Goal: Find specific page/section: Find specific page/section

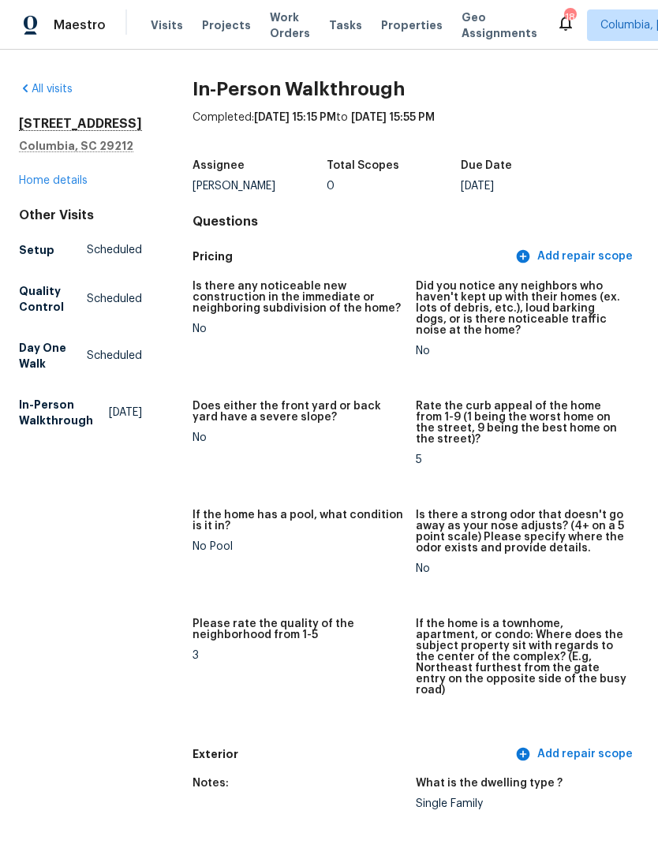
click at [224, 21] on span "Projects" at bounding box center [226, 25] width 49 height 16
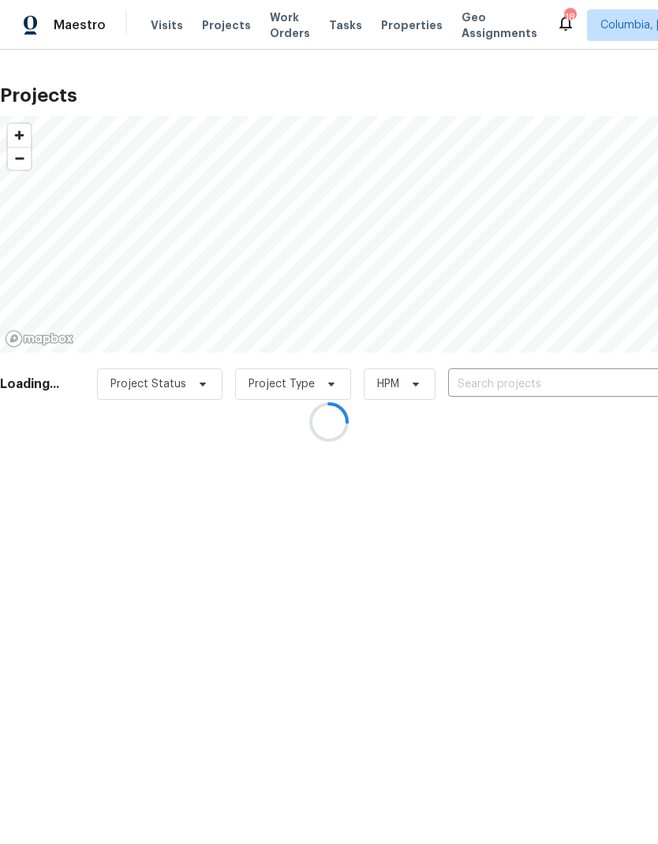
click at [613, 27] on div at bounding box center [329, 422] width 658 height 844
click at [613, 21] on div at bounding box center [329, 422] width 658 height 844
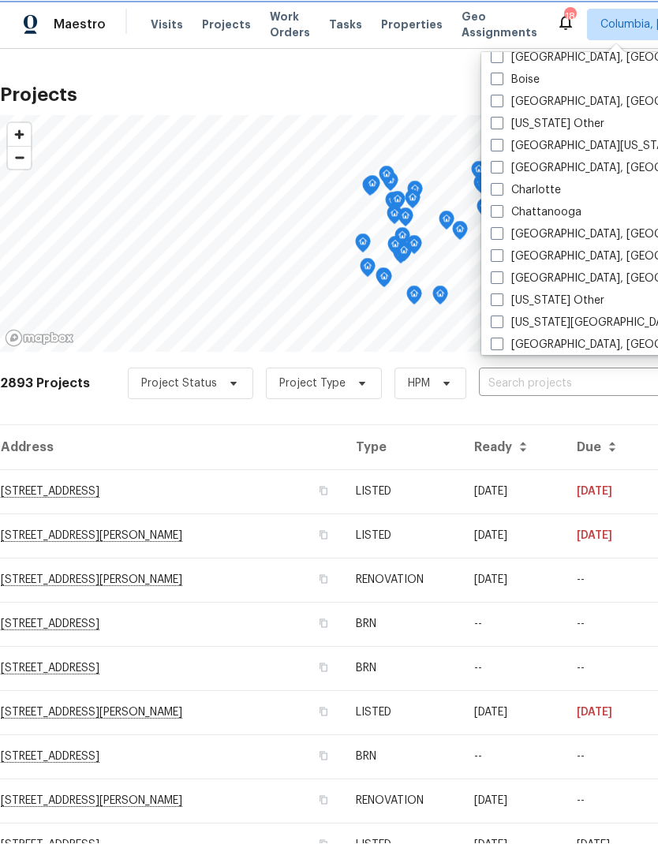
scroll to position [20, 0]
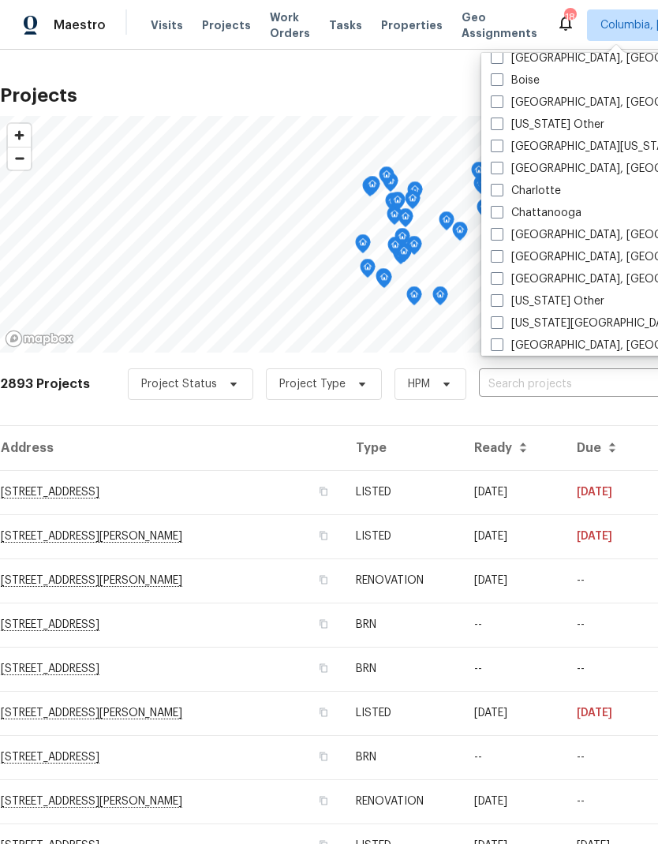
click at [502, 162] on span at bounding box center [497, 168] width 13 height 13
click at [501, 161] on input "[GEOGRAPHIC_DATA], [GEOGRAPHIC_DATA]" at bounding box center [496, 166] width 10 height 10
checkbox input "true"
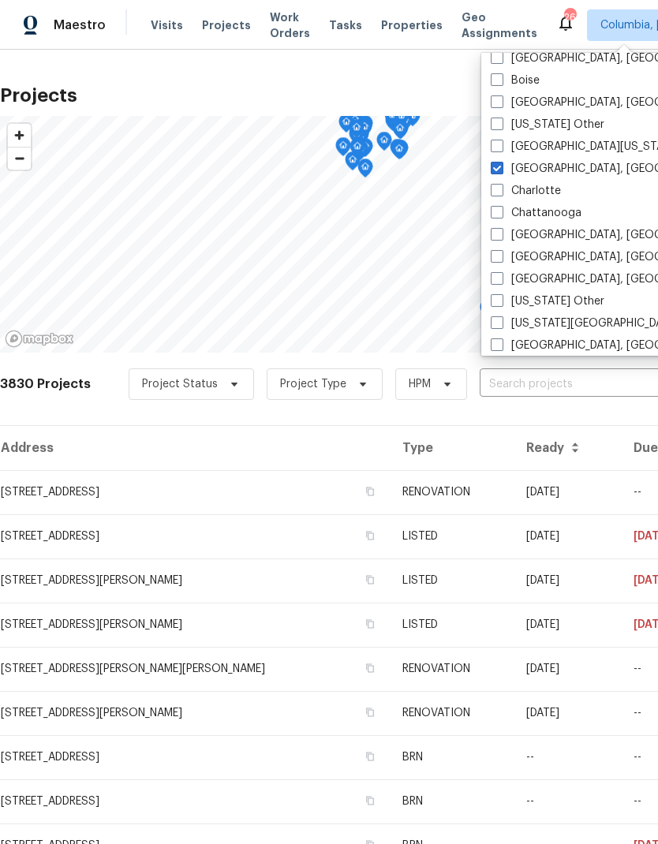
click at [577, 379] on input "text" at bounding box center [569, 384] width 181 height 24
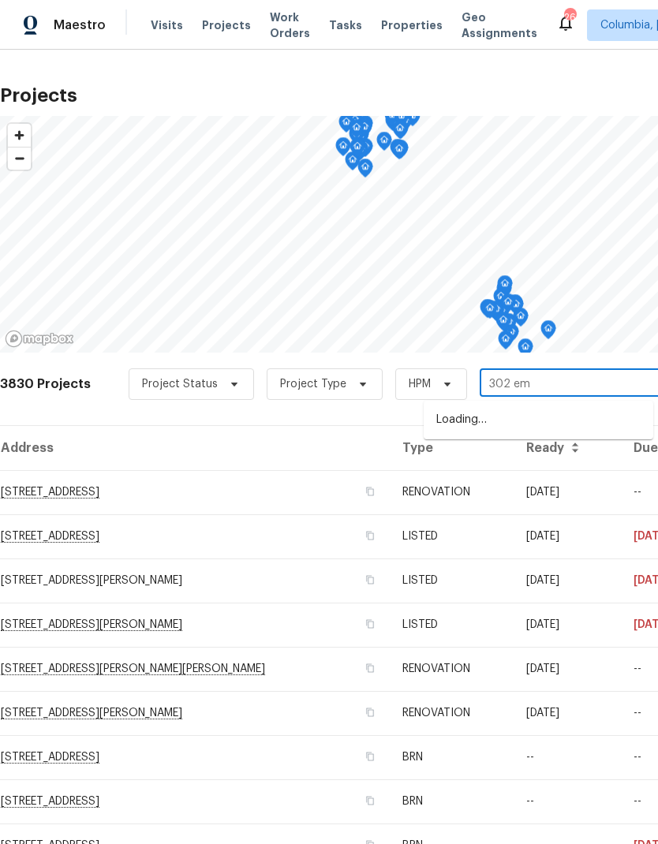
type input "302 emb"
click at [600, 426] on li "302 Embassy Dr, Summerville, SC 29483" at bounding box center [537, 420] width 229 height 26
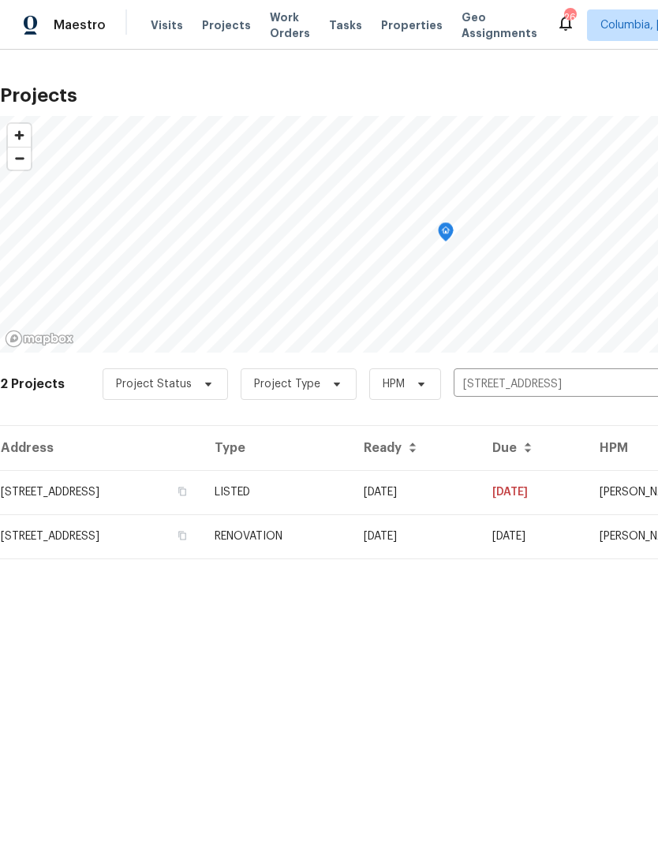
click at [21, 487] on td "302 Embassy Dr, Summerville, SC 29483" at bounding box center [101, 492] width 202 height 44
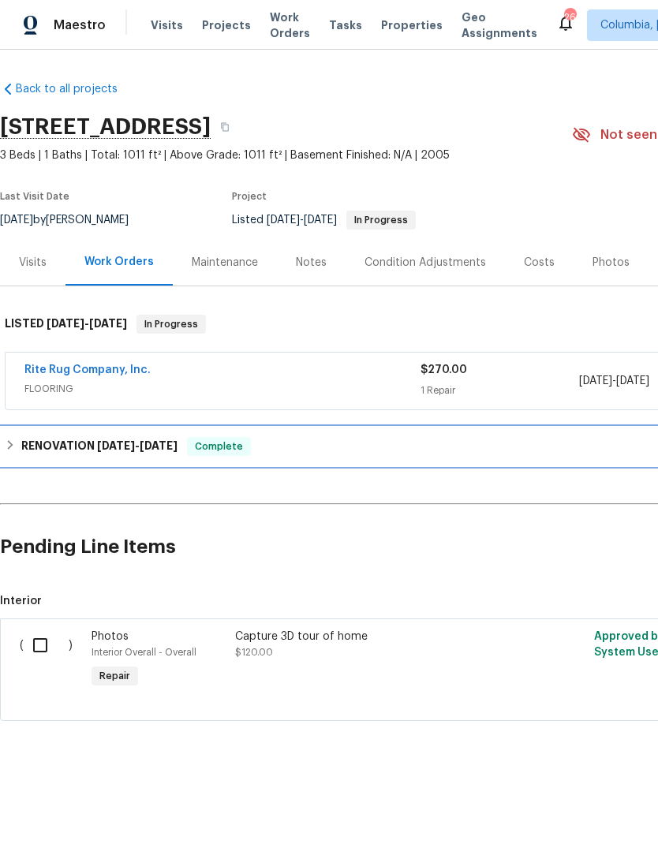
click at [174, 452] on h6 "RENOVATION 9/22/25 - 9/29/25" at bounding box center [99, 446] width 156 height 19
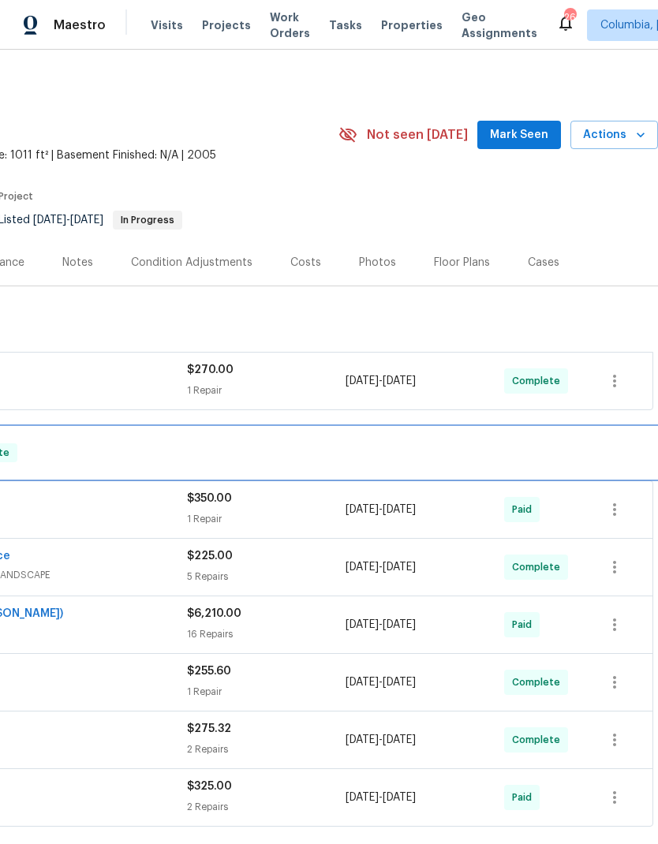
scroll to position [0, 233]
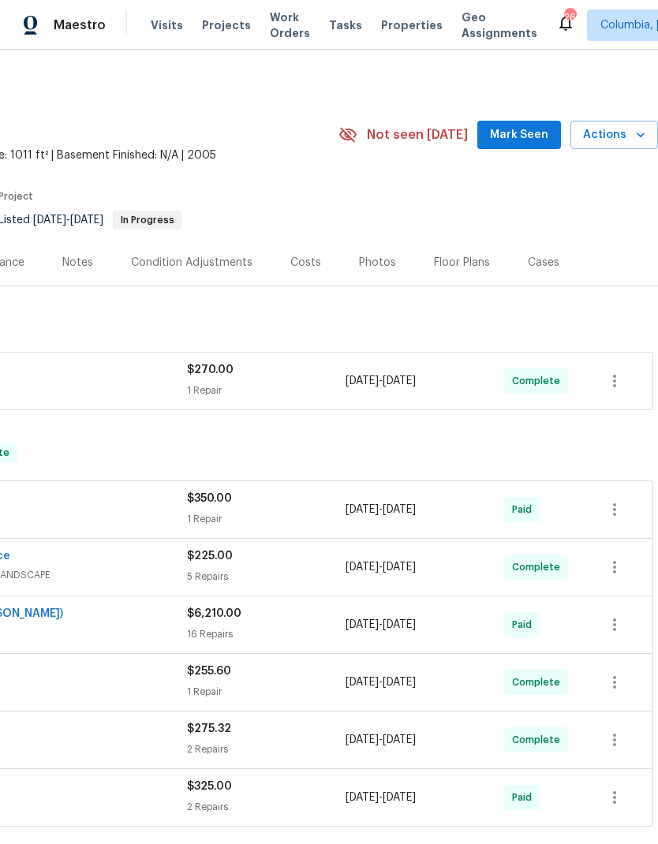
click at [303, 262] on div "Costs" at bounding box center [305, 263] width 31 height 16
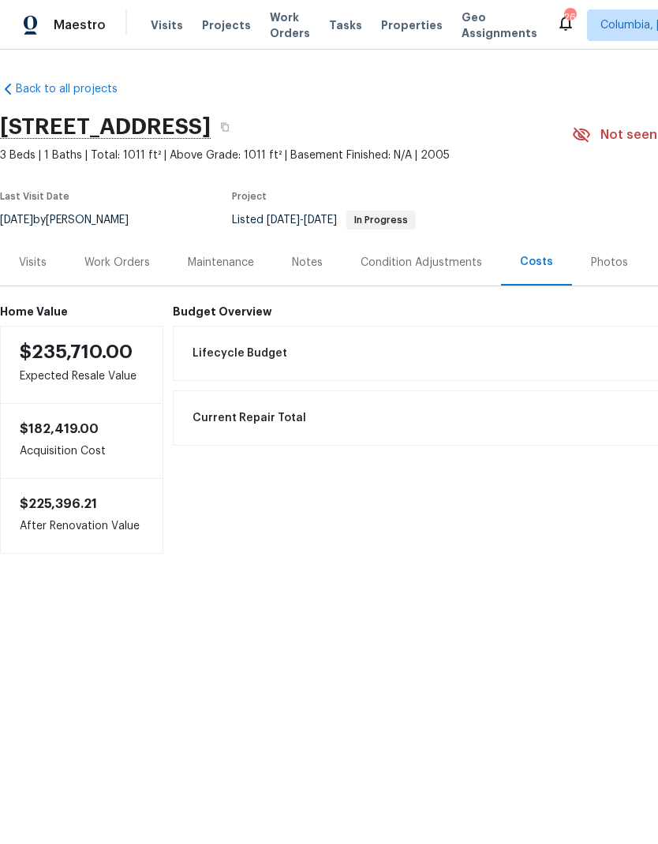
click at [126, 270] on div "Work Orders" at bounding box center [116, 263] width 65 height 16
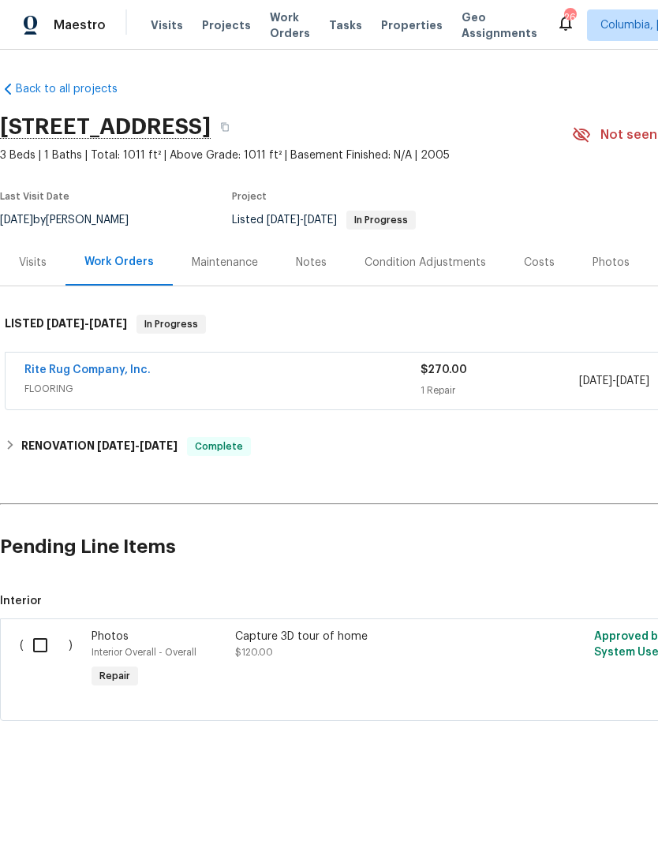
click at [45, 274] on div "Visits" at bounding box center [32, 262] width 65 height 47
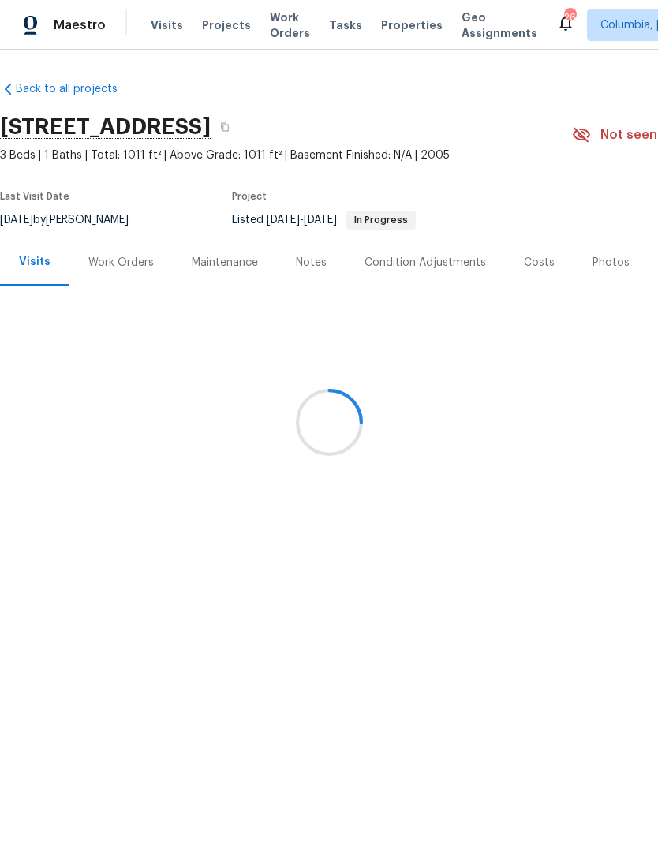
click at [143, 266] on div at bounding box center [329, 422] width 658 height 844
click at [133, 267] on div at bounding box center [329, 422] width 658 height 844
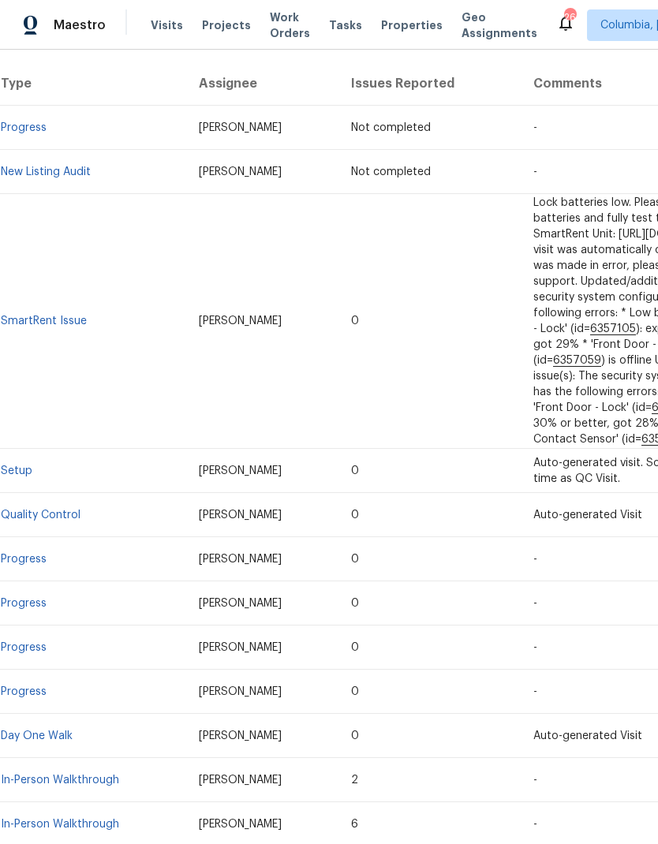
scroll to position [297, 0]
click at [215, 28] on span "Projects" at bounding box center [226, 25] width 49 height 16
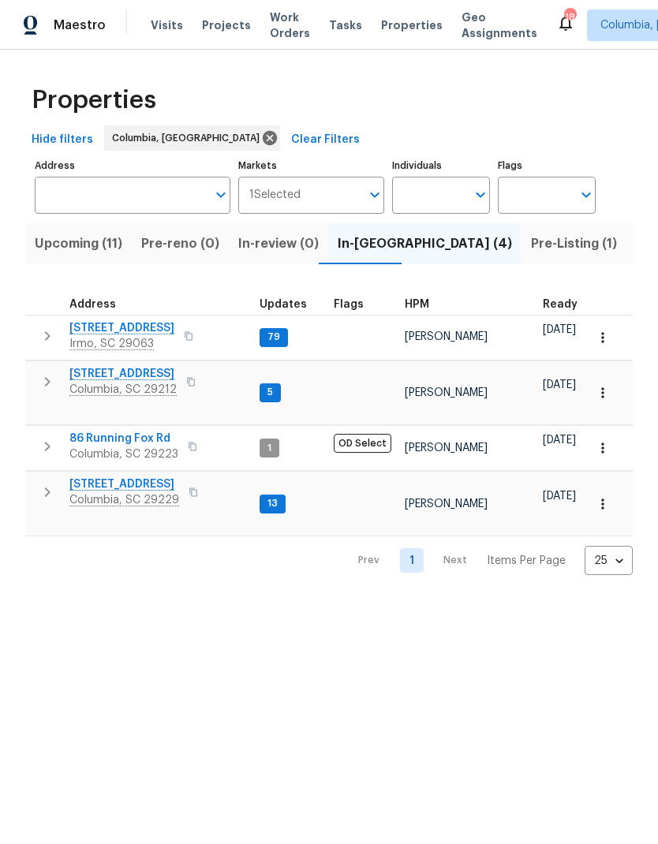
click at [108, 202] on input "Address" at bounding box center [121, 195] width 172 height 37
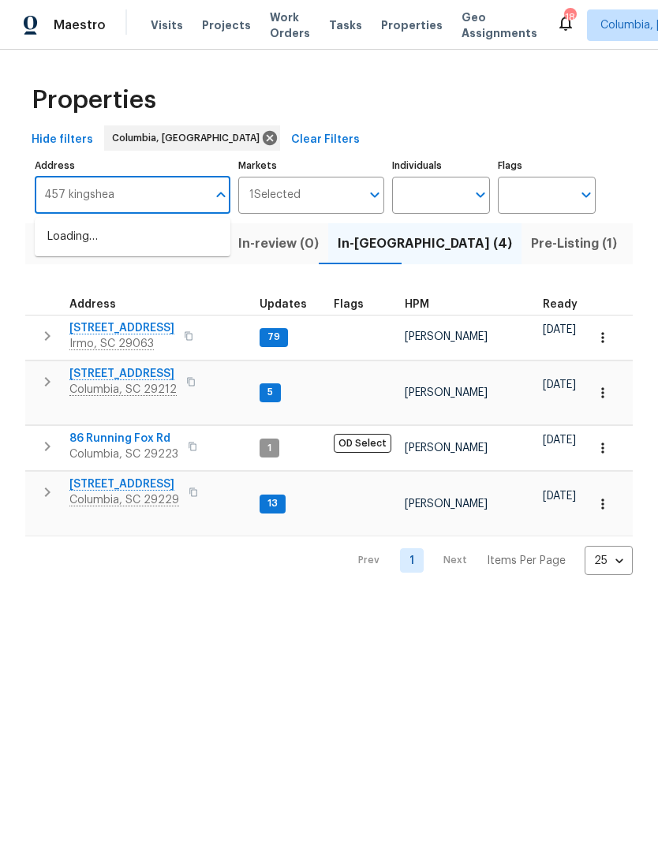
type input "457 kingshead"
click at [69, 244] on li "[STREET_ADDRESS]" at bounding box center [133, 237] width 196 height 27
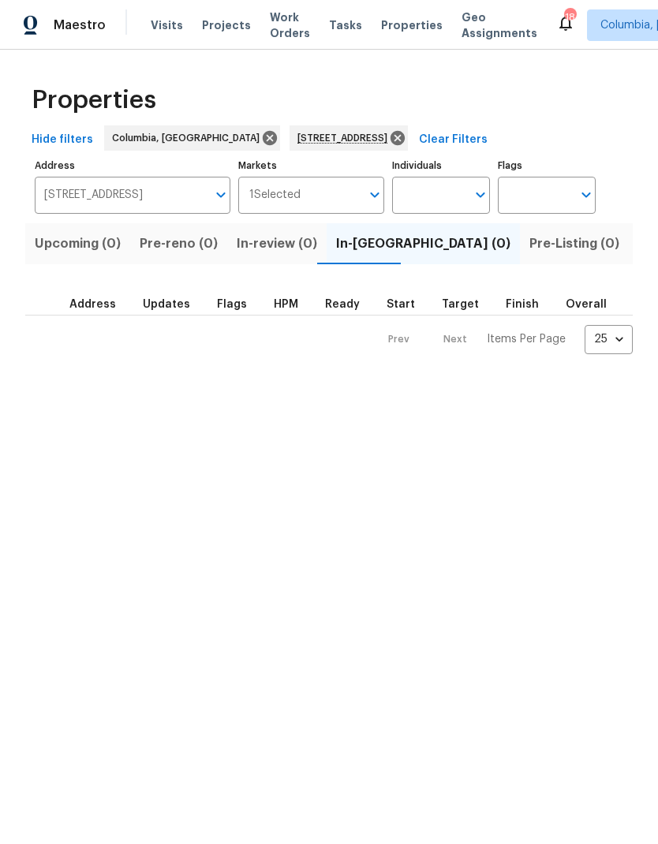
click at [638, 250] on span "Listed (1)" at bounding box center [666, 244] width 57 height 22
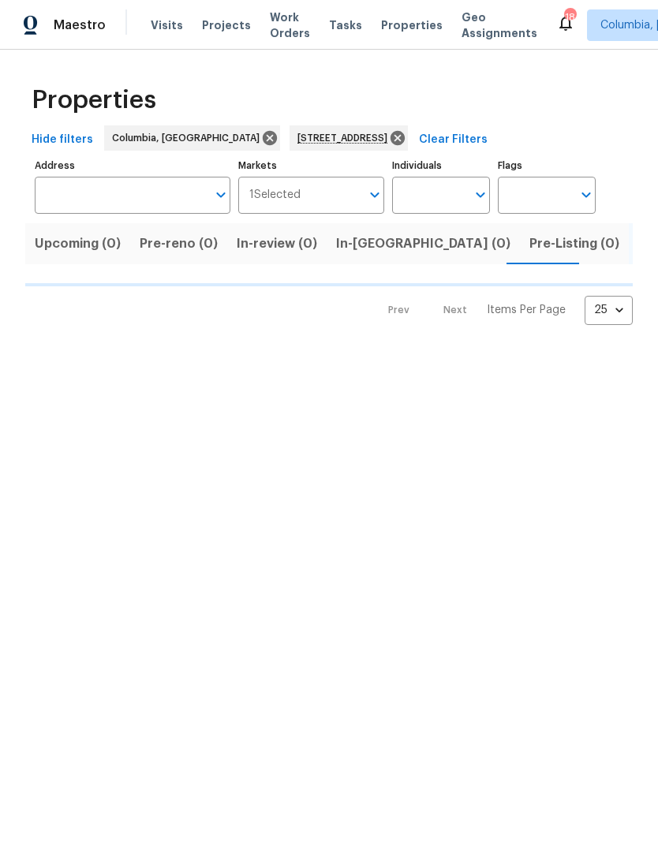
type input "[STREET_ADDRESS]"
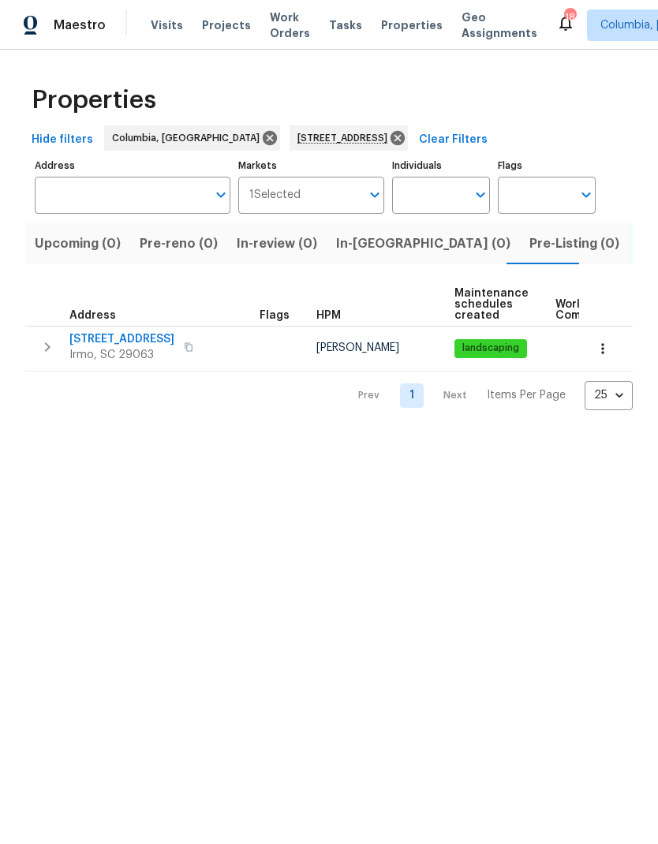
type input "[STREET_ADDRESS]"
click at [117, 339] on span "[STREET_ADDRESS]" at bounding box center [121, 339] width 105 height 16
click at [121, 349] on span "Irmo, SC 29063" at bounding box center [121, 355] width 105 height 16
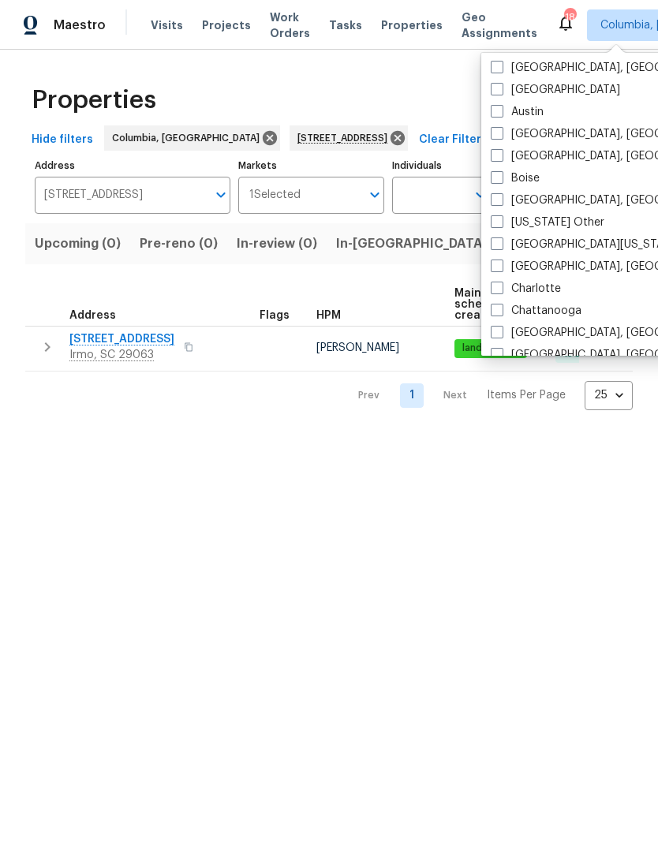
scroll to position [136, 0]
click at [494, 263] on span at bounding box center [497, 265] width 13 height 13
click at [494, 263] on input "[GEOGRAPHIC_DATA], [GEOGRAPHIC_DATA]" at bounding box center [496, 263] width 10 height 10
checkbox input "true"
click at [360, 435] on html "Maestro Visits Projects Work Orders Tasks Properties Geo Assignments [GEOGRAPHI…" at bounding box center [329, 217] width 658 height 435
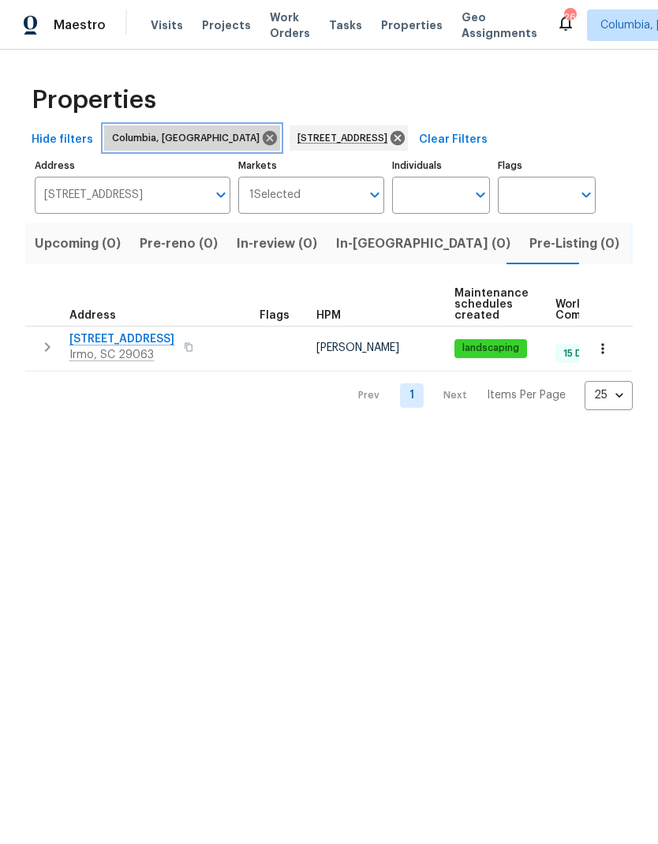
click at [263, 132] on icon at bounding box center [270, 138] width 14 height 14
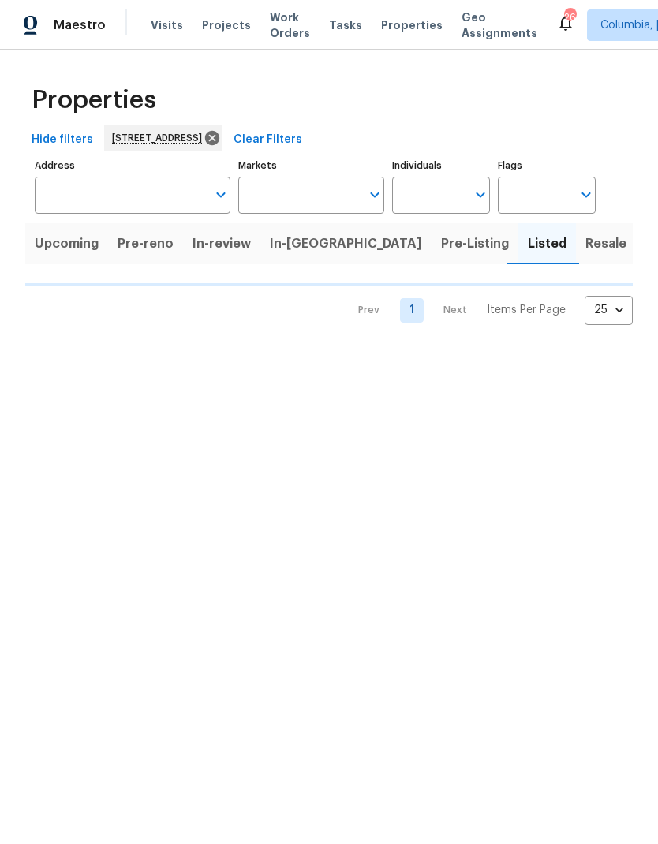
type input "[STREET_ADDRESS]"
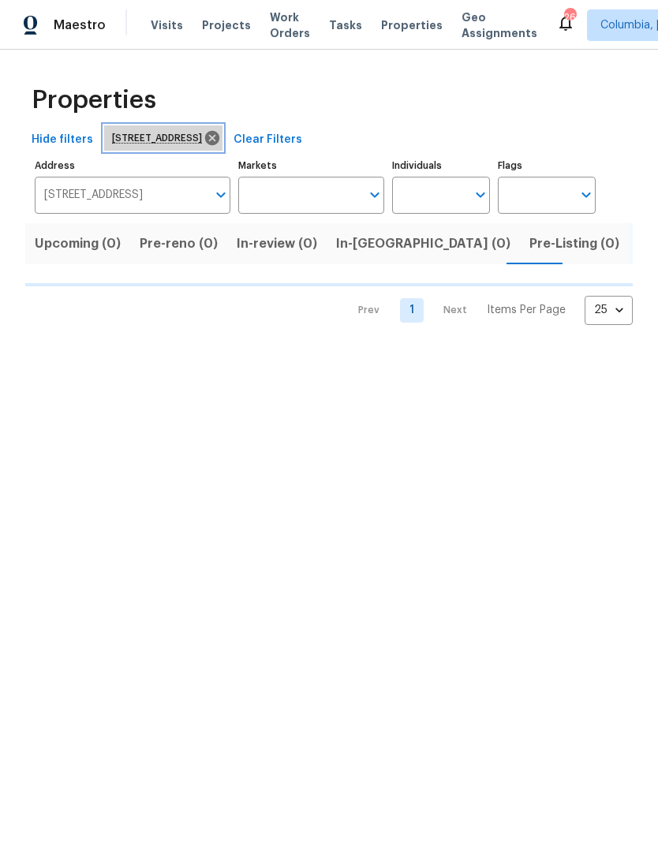
click at [219, 144] on icon at bounding box center [212, 138] width 14 height 14
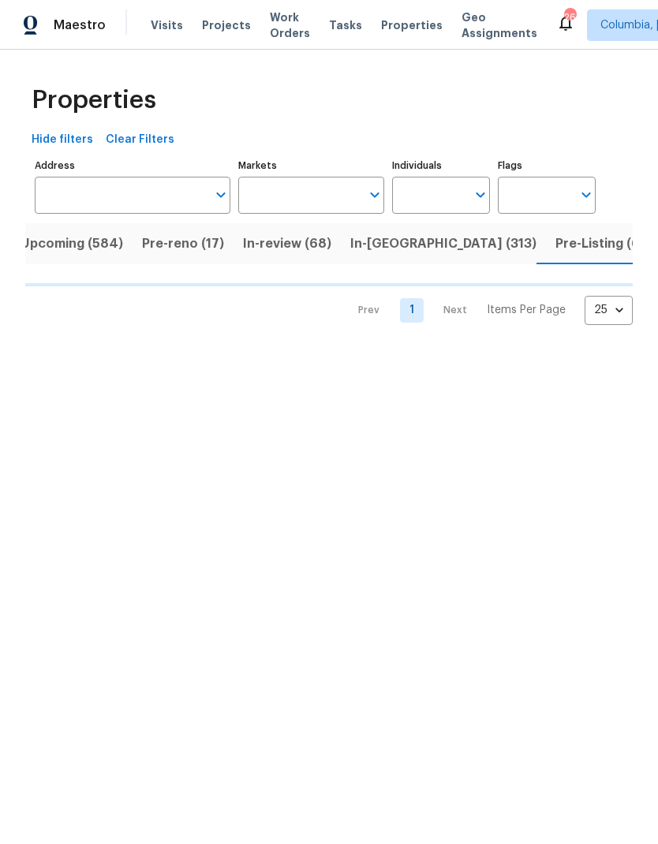
scroll to position [0, 14]
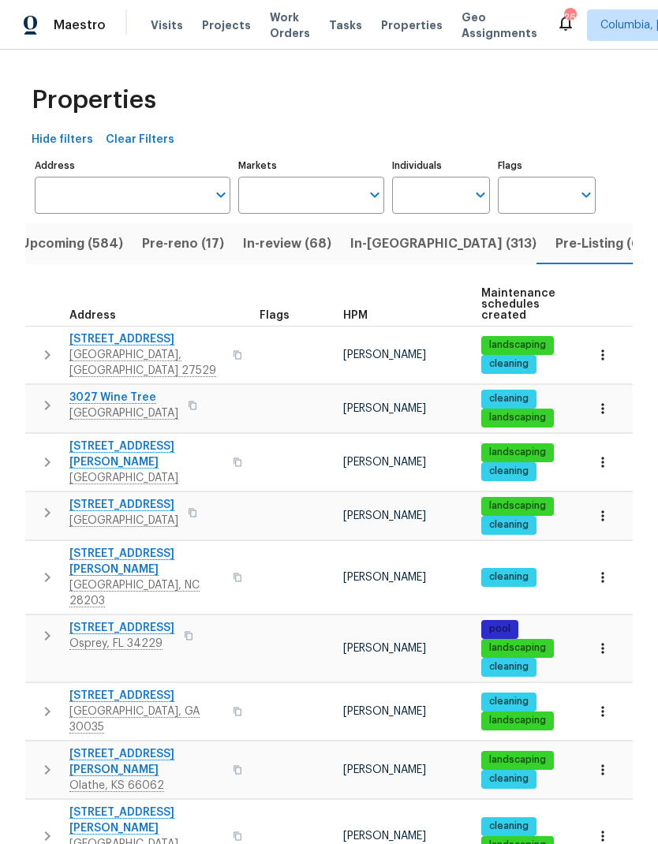
click at [135, 212] on input "Address" at bounding box center [121, 195] width 172 height 37
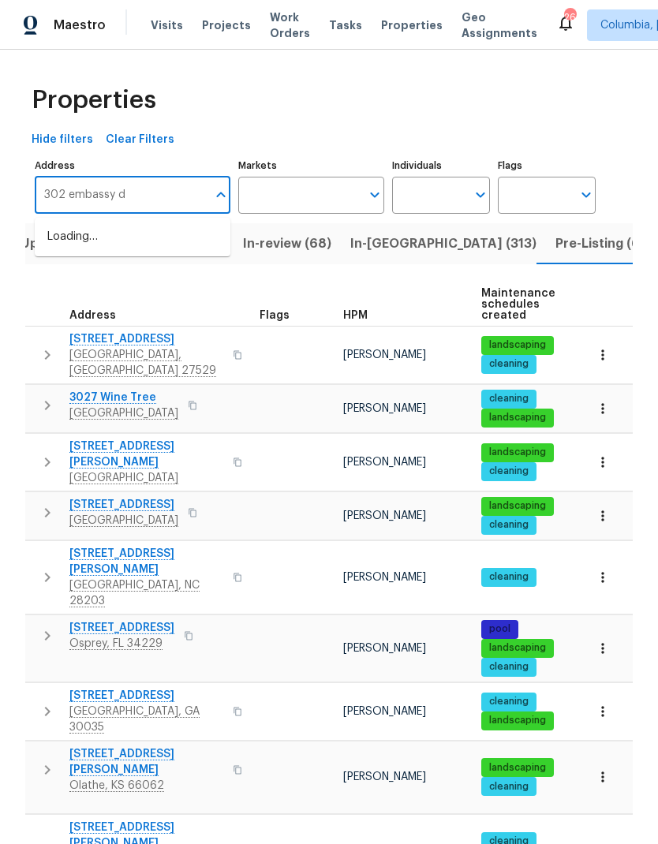
type input "302 embassy dr"
click at [143, 247] on li "[STREET_ADDRESS]" at bounding box center [133, 237] width 196 height 27
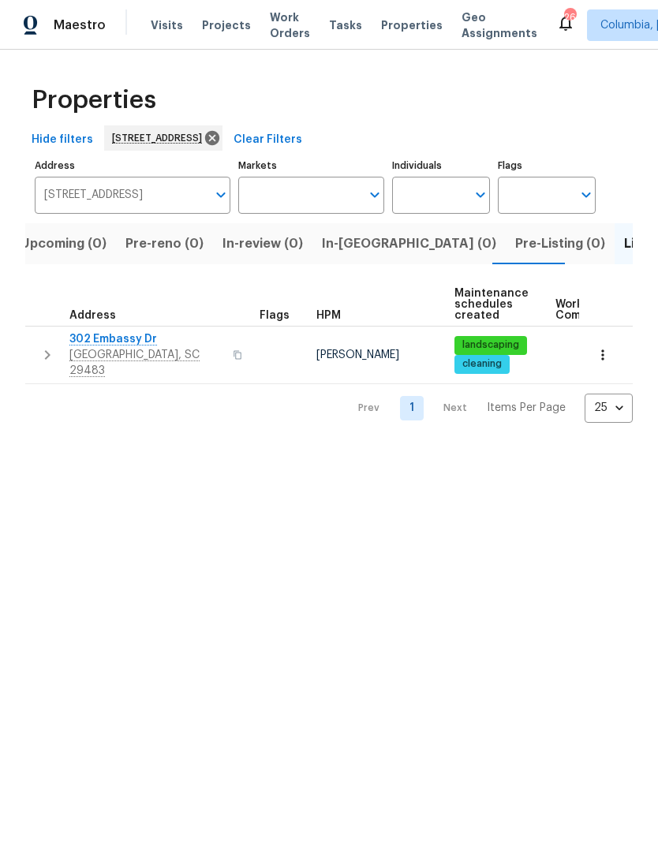
click at [109, 351] on span "[GEOGRAPHIC_DATA], SC 29483" at bounding box center [146, 363] width 154 height 32
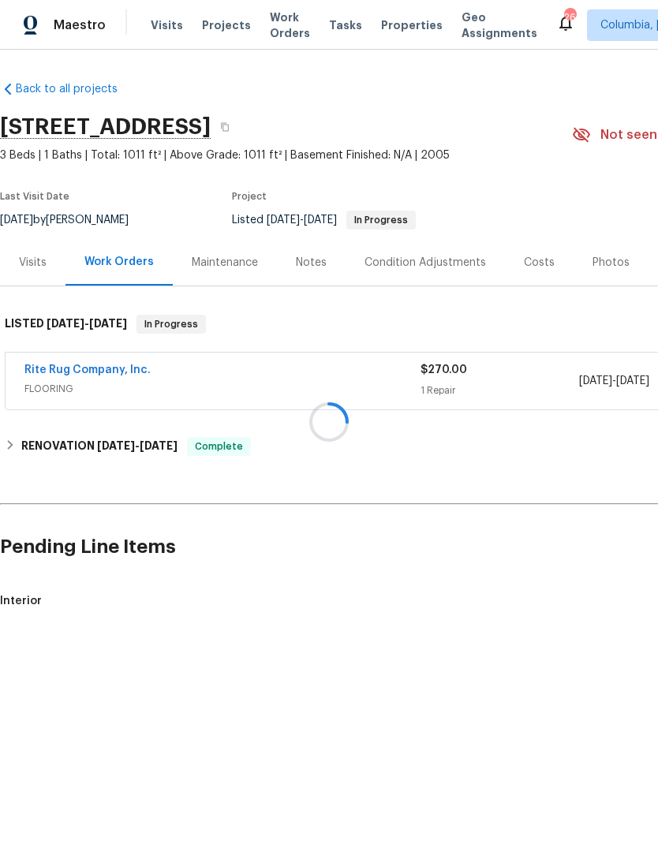
click at [521, 383] on div at bounding box center [329, 422] width 658 height 844
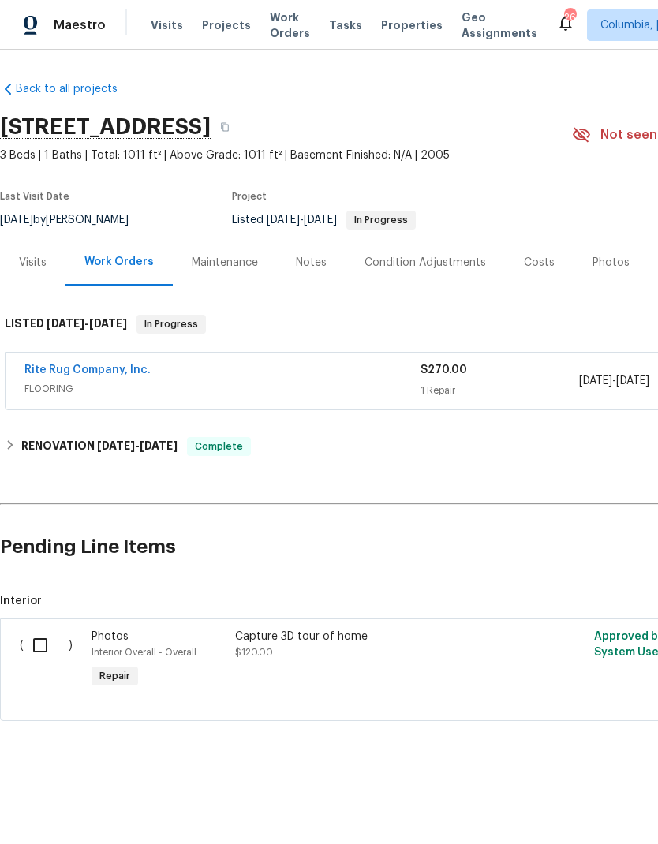
click at [211, 375] on div "Rite Rug Company, Inc." at bounding box center [222, 371] width 396 height 19
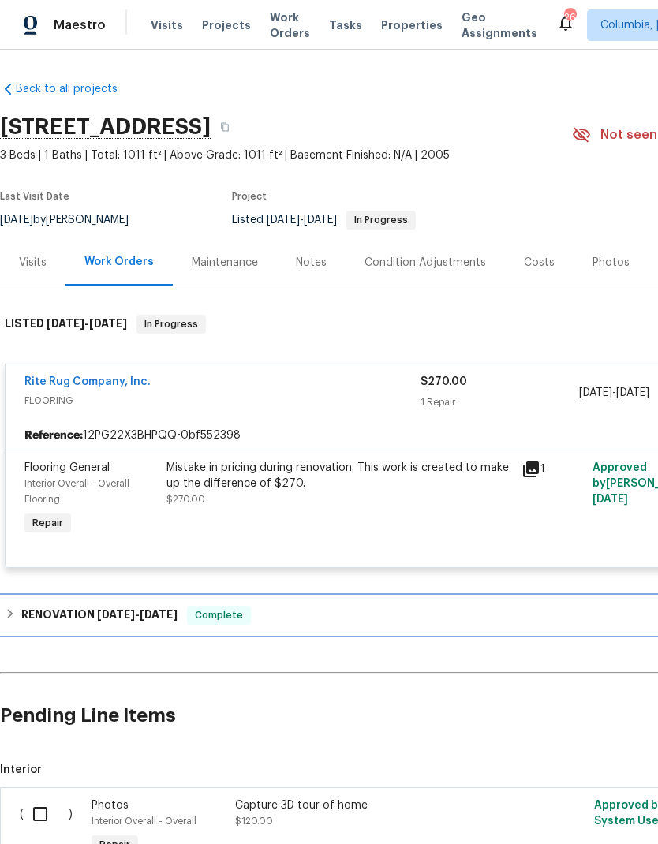
click at [177, 616] on span "9/29/25" at bounding box center [159, 614] width 38 height 11
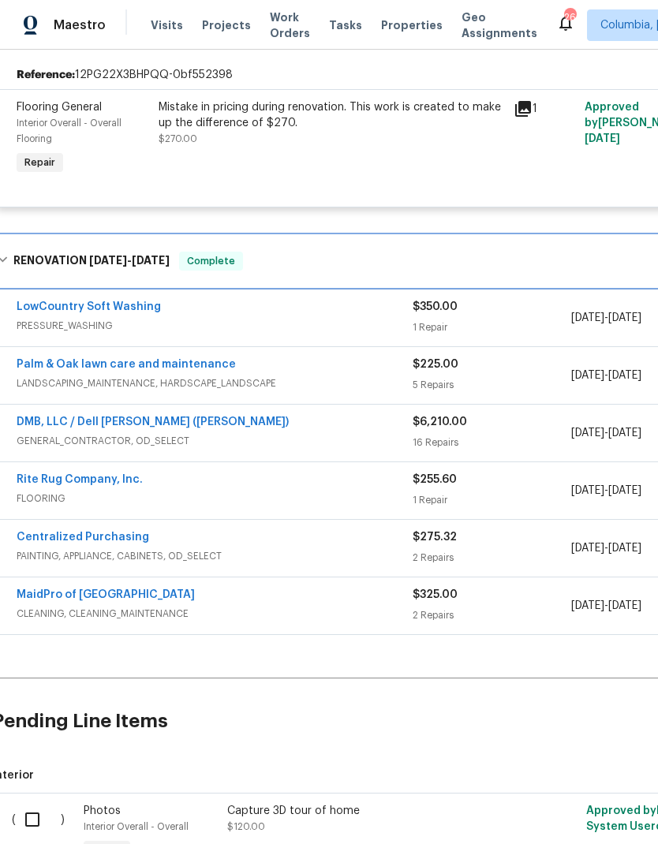
scroll to position [360, 9]
